Goal: Information Seeking & Learning: Learn about a topic

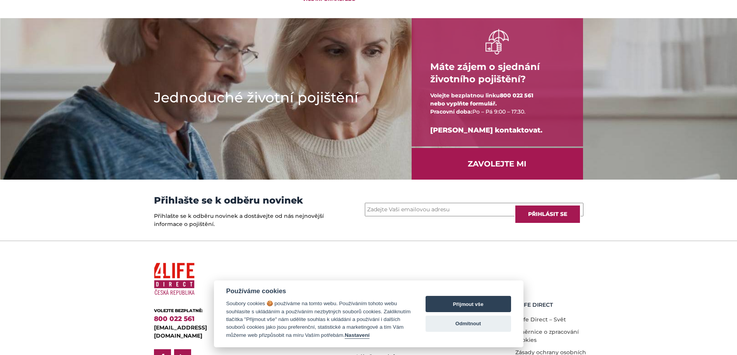
scroll to position [1012, 0]
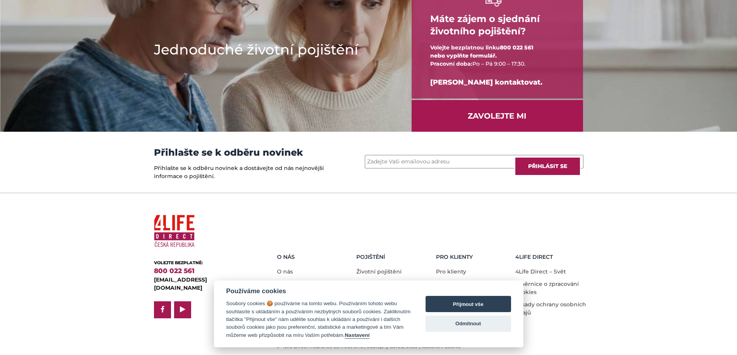
click at [287, 59] on h1 "Jednoduché životní pojištění" at bounding box center [270, 49] width 233 height 19
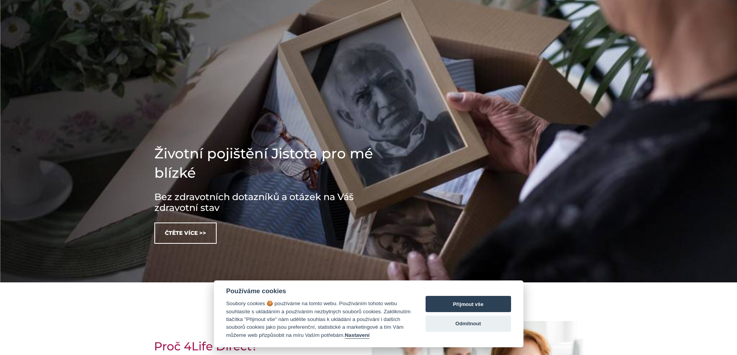
scroll to position [0, 0]
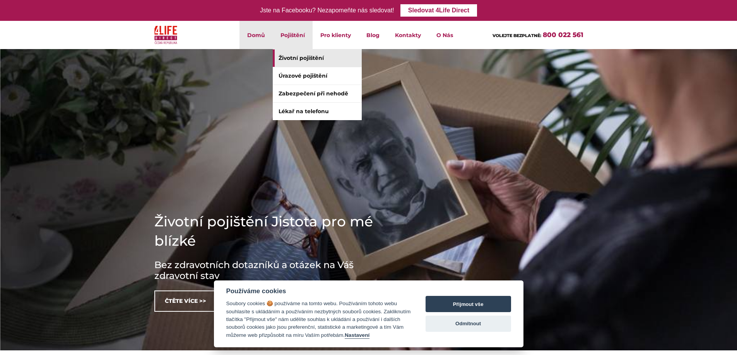
click at [317, 58] on link "Životní pojištění" at bounding box center [317, 58] width 89 height 17
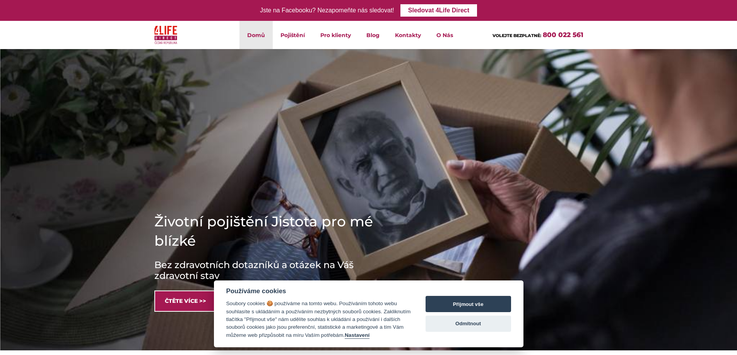
click at [196, 301] on link "Čtěte více >>" at bounding box center [185, 301] width 62 height 21
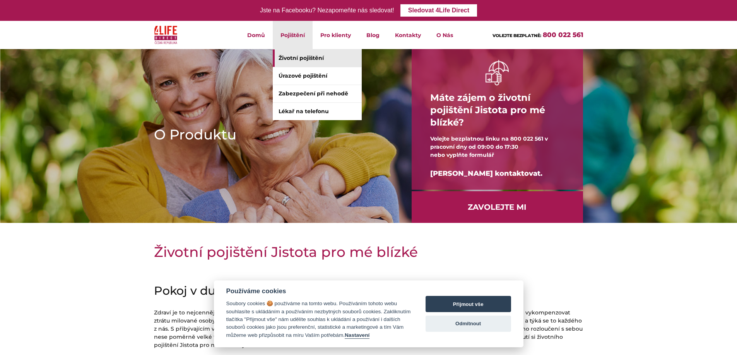
click at [312, 58] on link "Životní pojištění" at bounding box center [317, 58] width 89 height 17
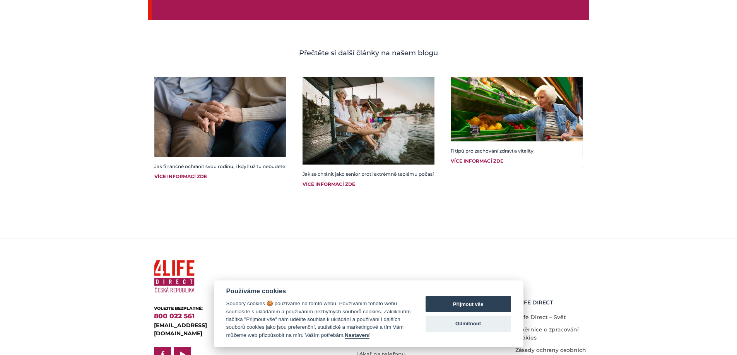
scroll to position [1322, 0]
